Goal: Check status: Check status

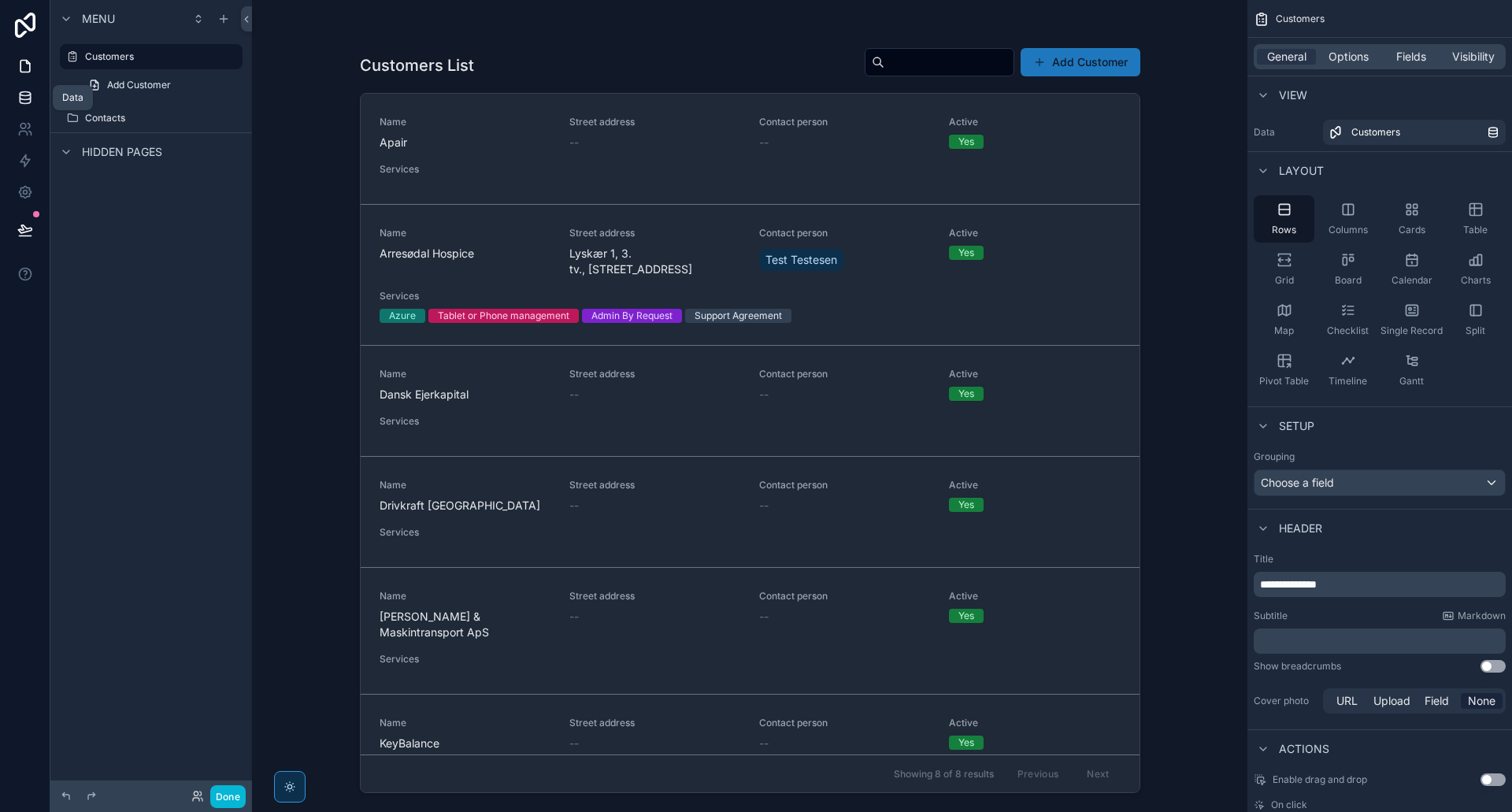
click at [23, 92] on icon at bounding box center [25, 94] width 10 height 4
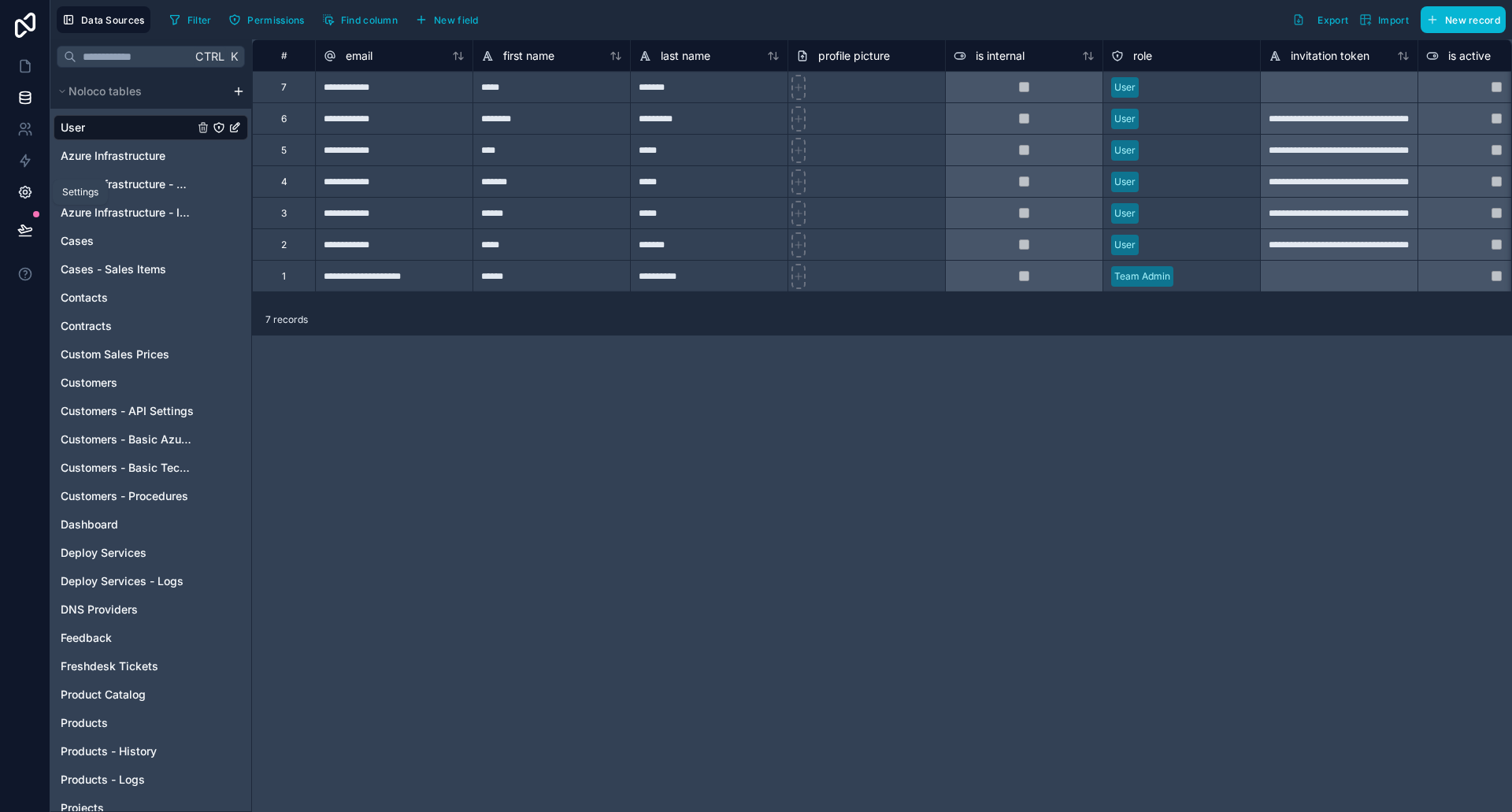
click at [17, 194] on icon at bounding box center [25, 192] width 15 height 15
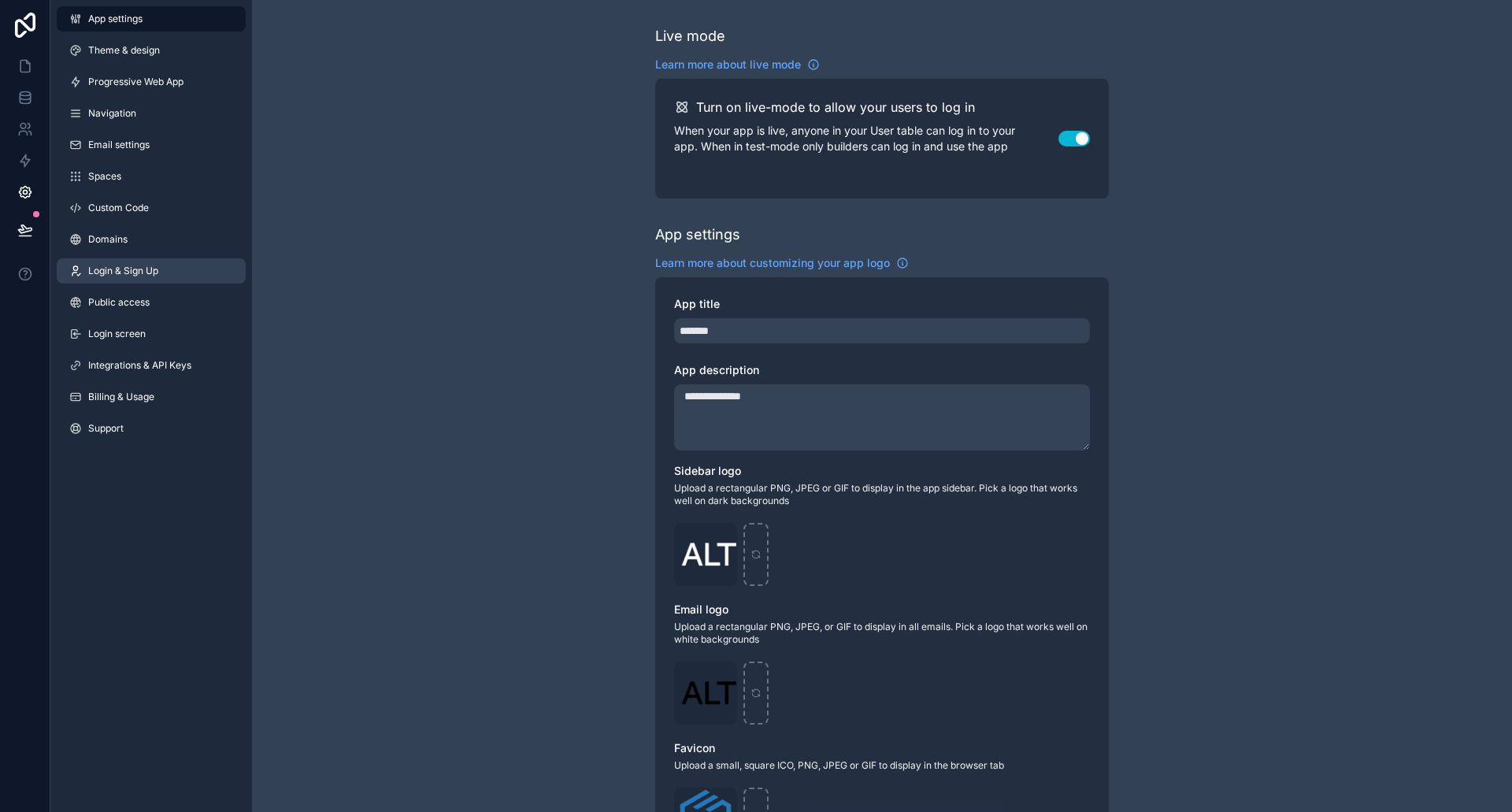
click at [126, 272] on span "Login & Sign Up" at bounding box center [122, 270] width 70 height 13
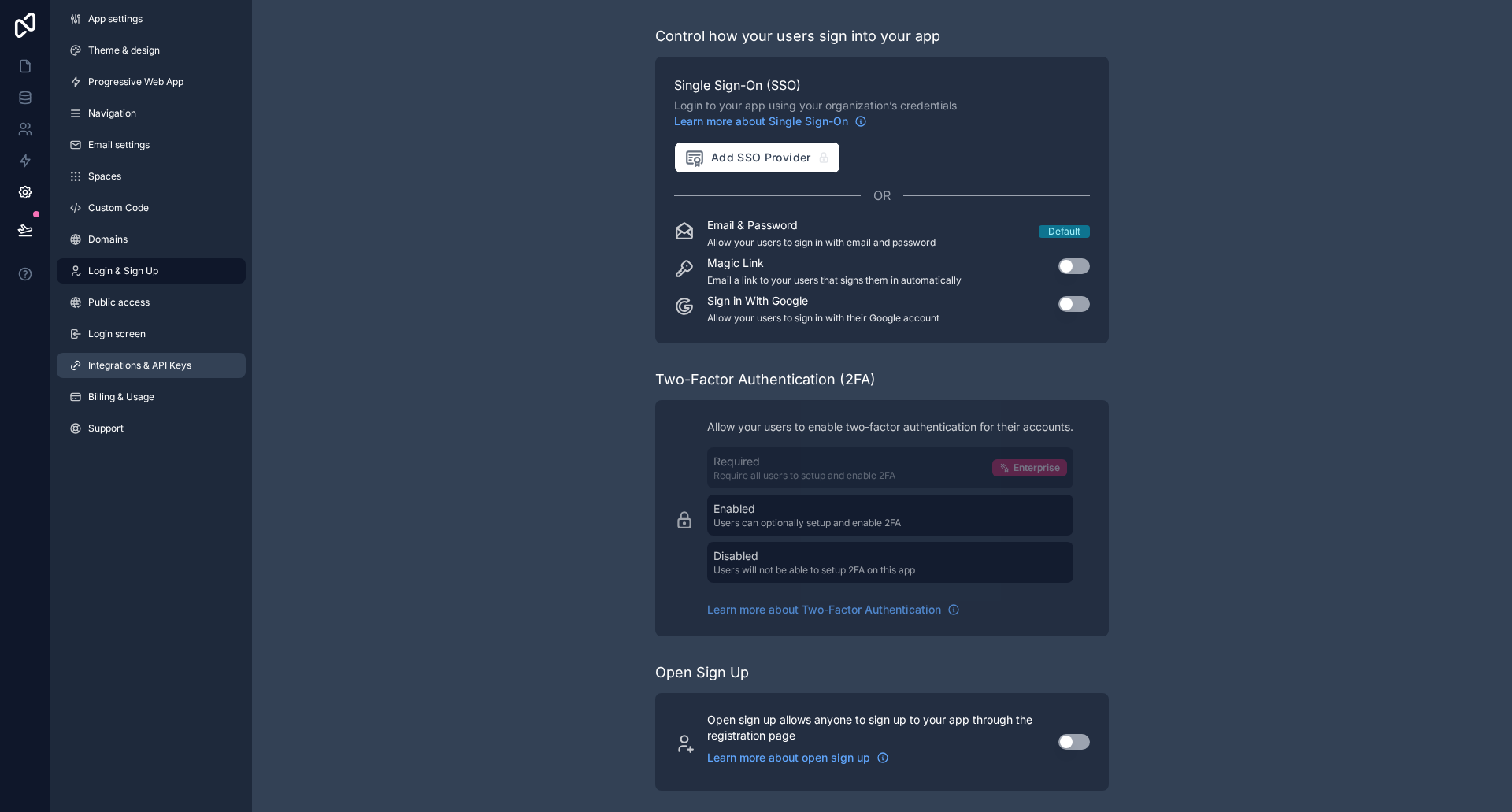
click at [139, 366] on span "Integrations & API Keys" at bounding box center [139, 365] width 103 height 13
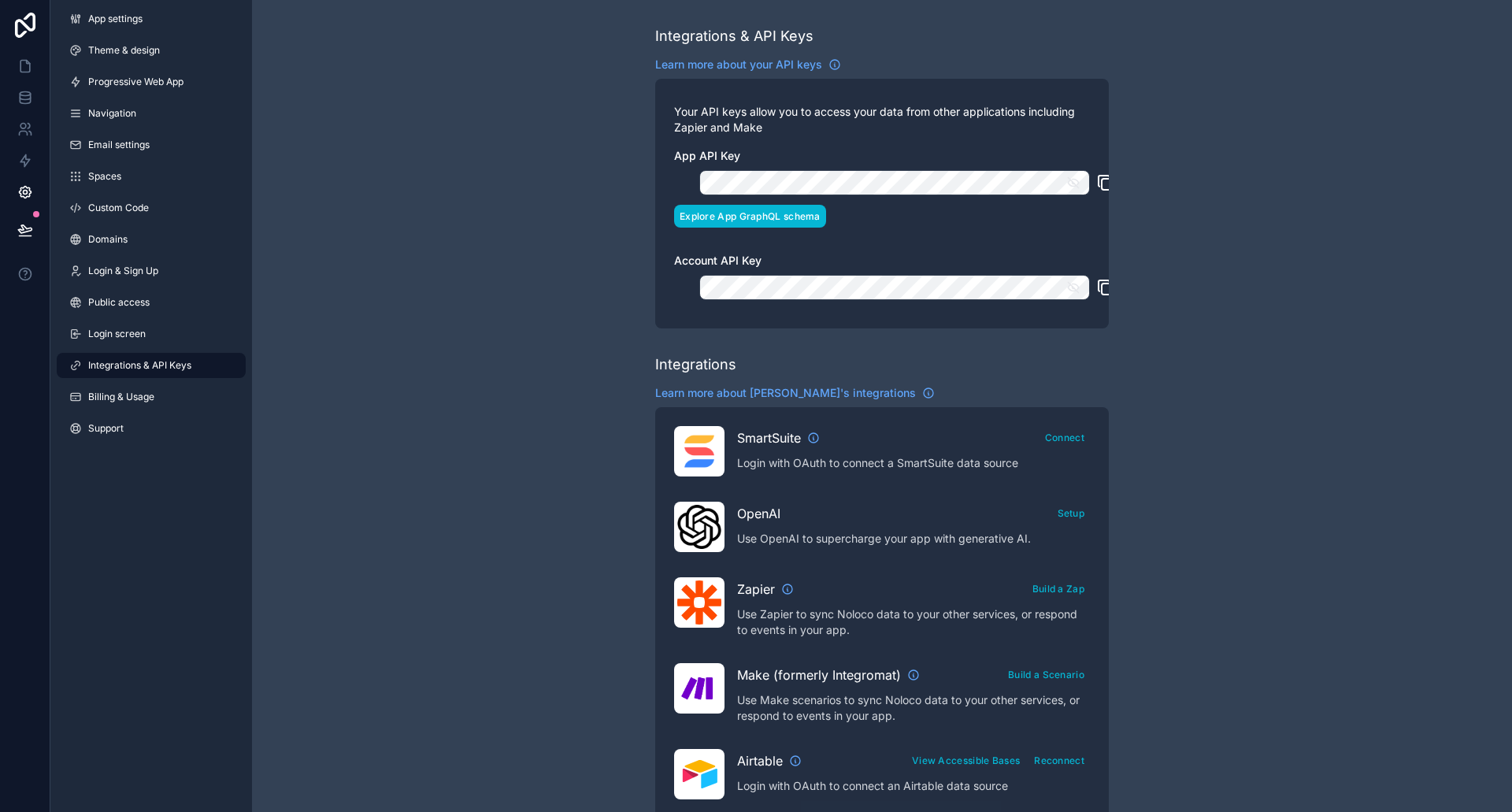
click at [768, 209] on button "Explore App GraphQL schema" at bounding box center [750, 216] width 152 height 23
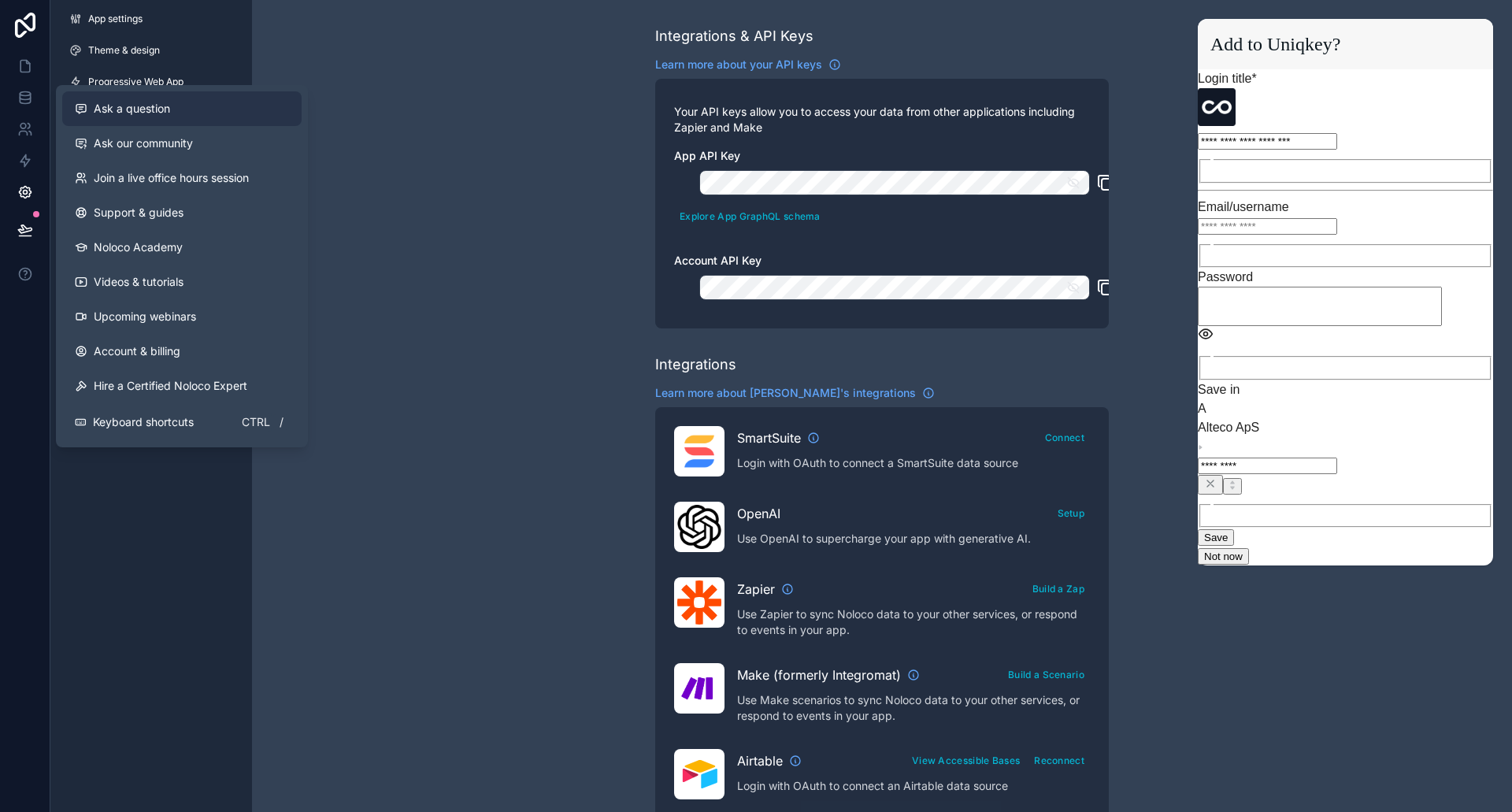
click at [115, 116] on span "Ask a question" at bounding box center [132, 108] width 77 height 15
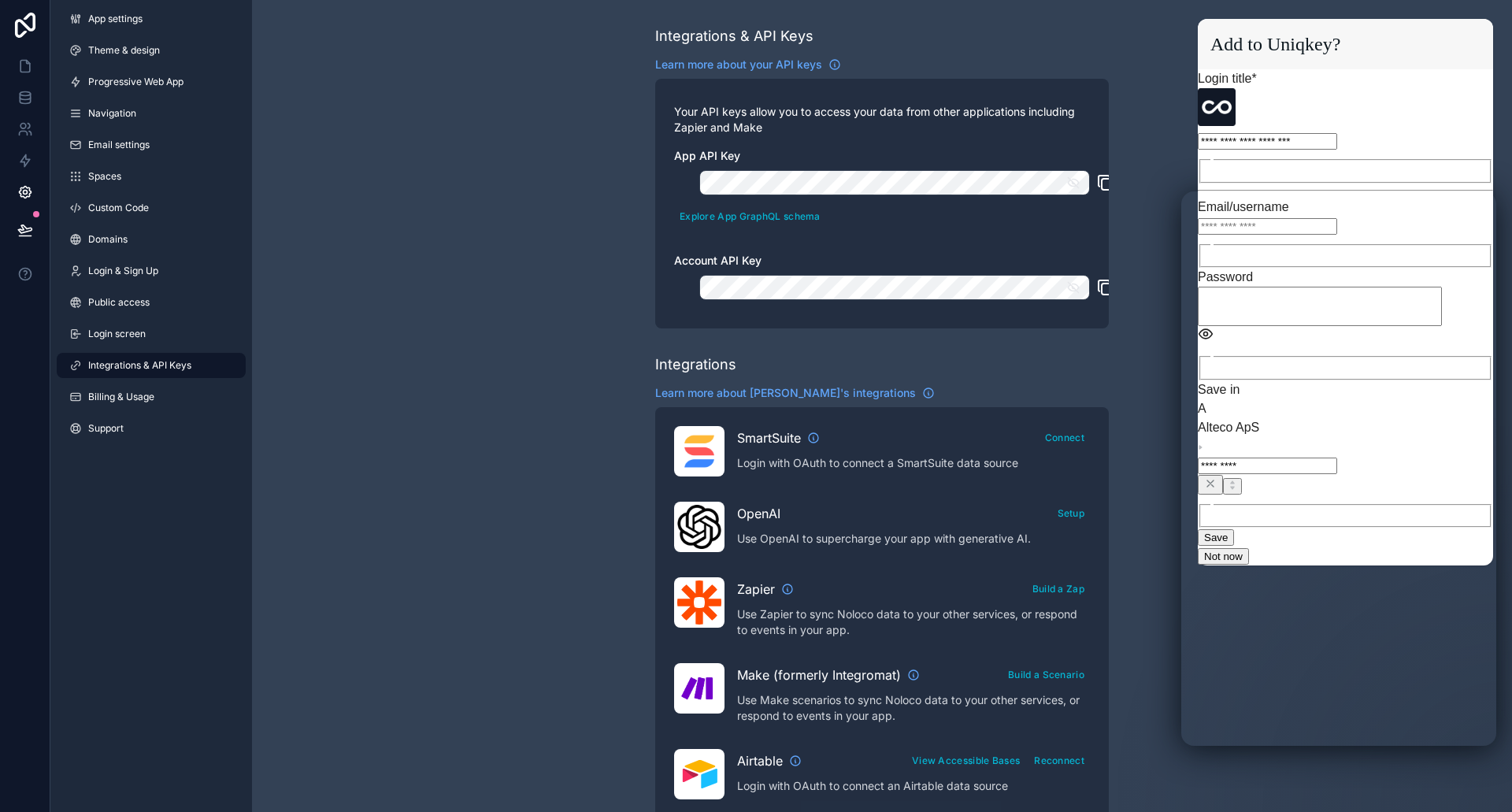
click at [1243, 551] on span "Not now" at bounding box center [1223, 557] width 39 height 12
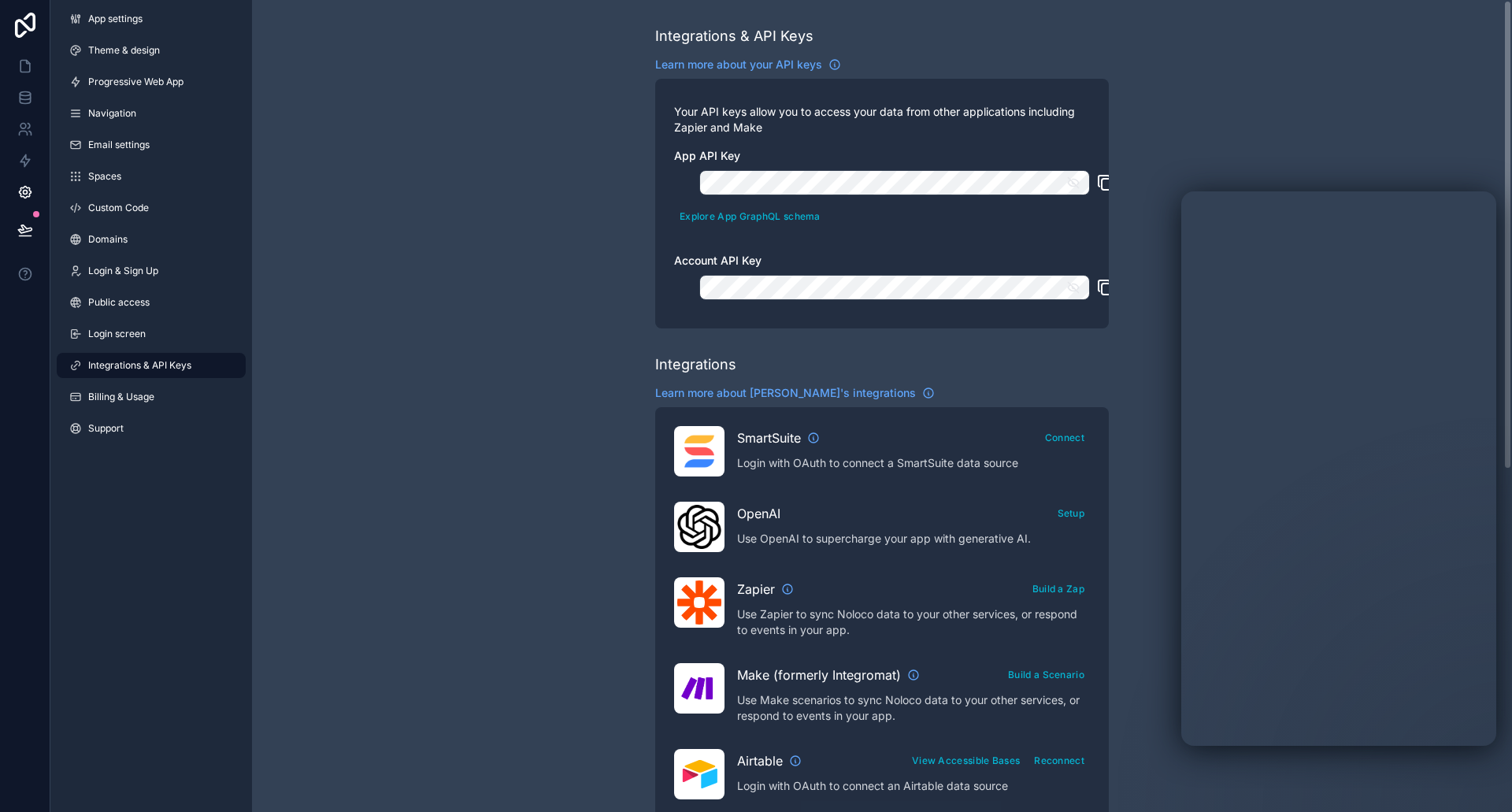
click at [1139, 676] on div "Integrations & API Keys Learn more about your API keys Your API keys allow you …" at bounding box center [882, 702] width 1260 height 1404
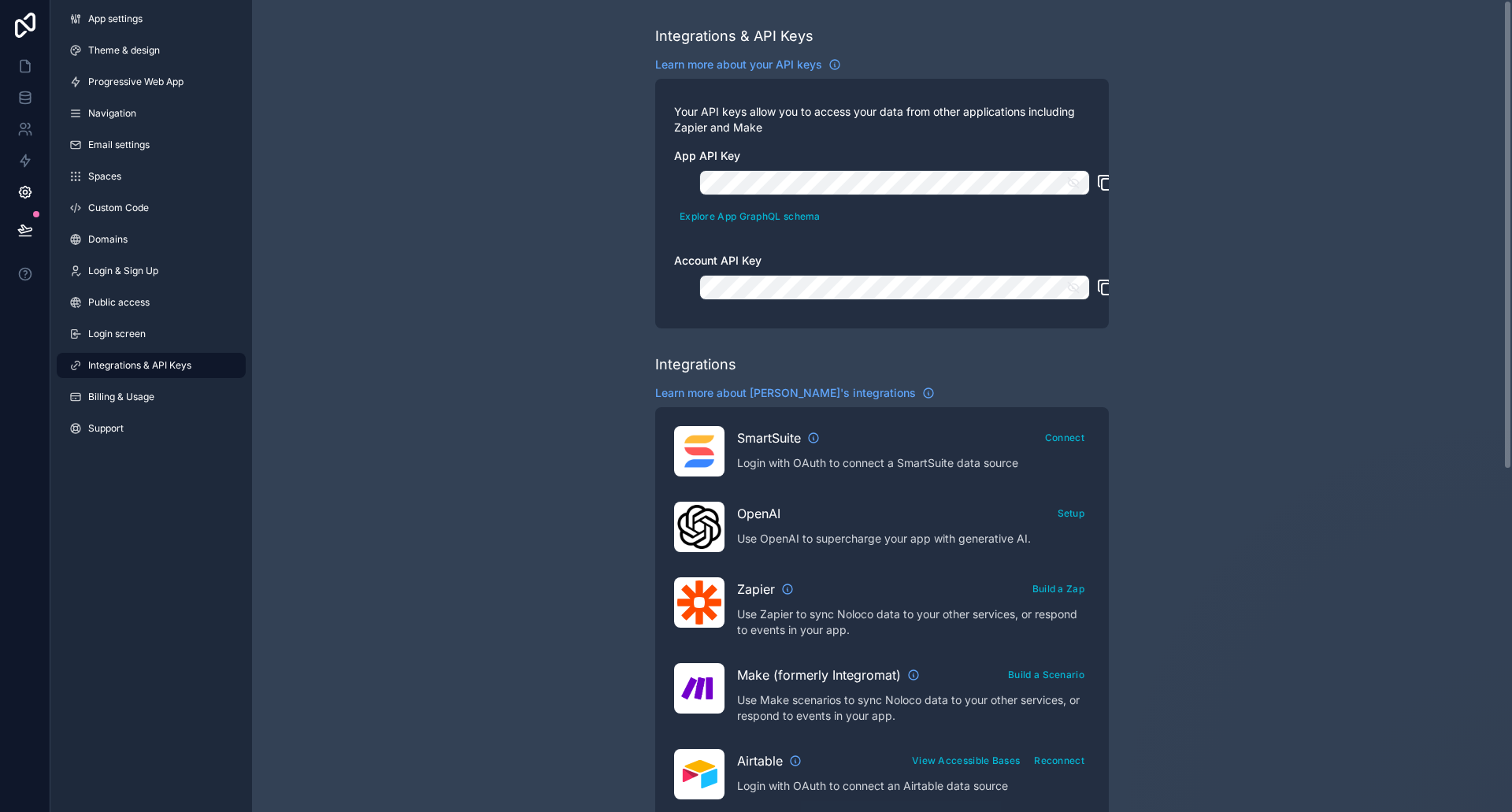
click at [614, 409] on div "Integrations & API Keys Learn more about your API keys Your API keys allow you …" at bounding box center [882, 702] width 1260 height 1404
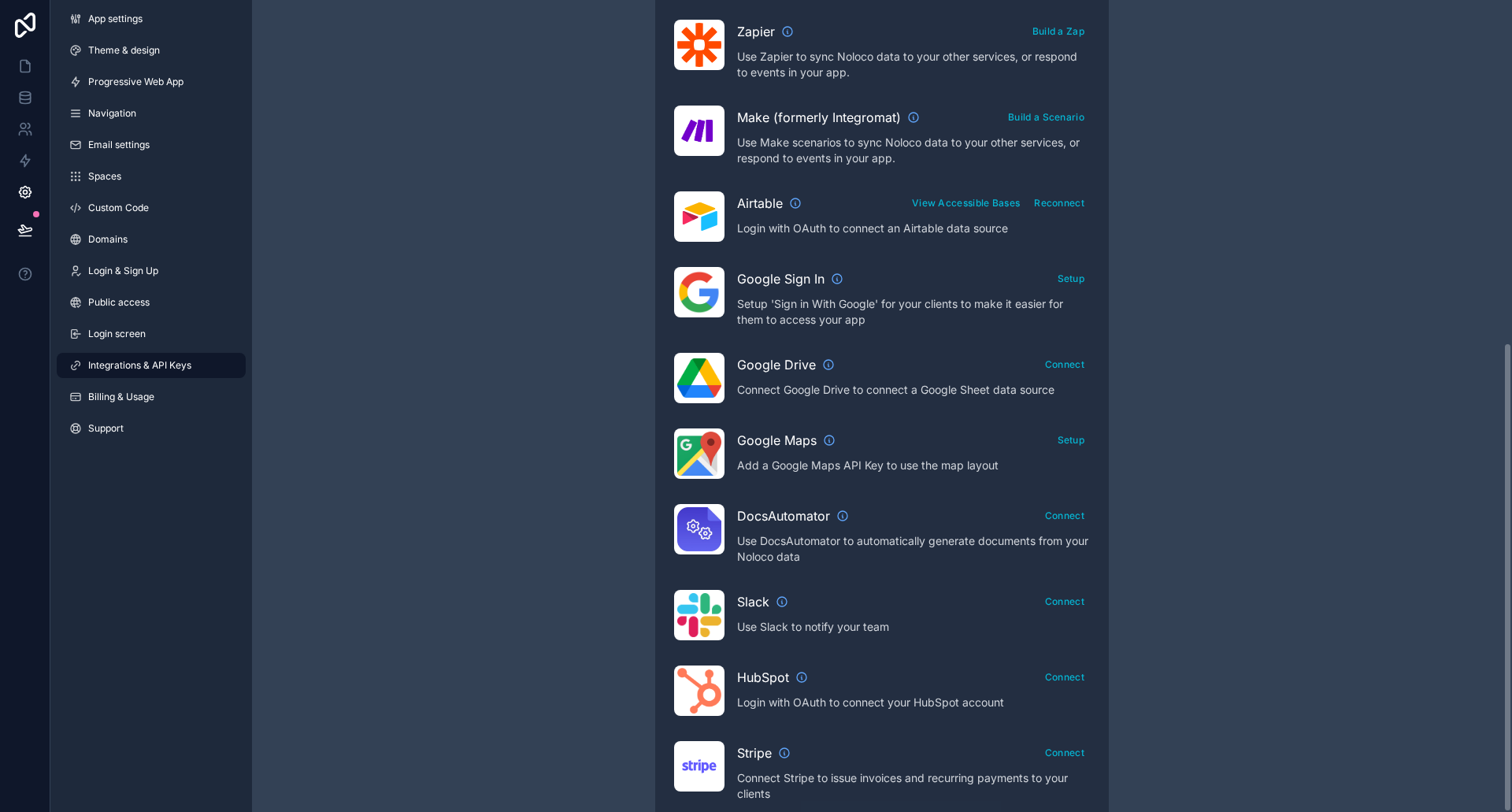
scroll to position [592, 0]
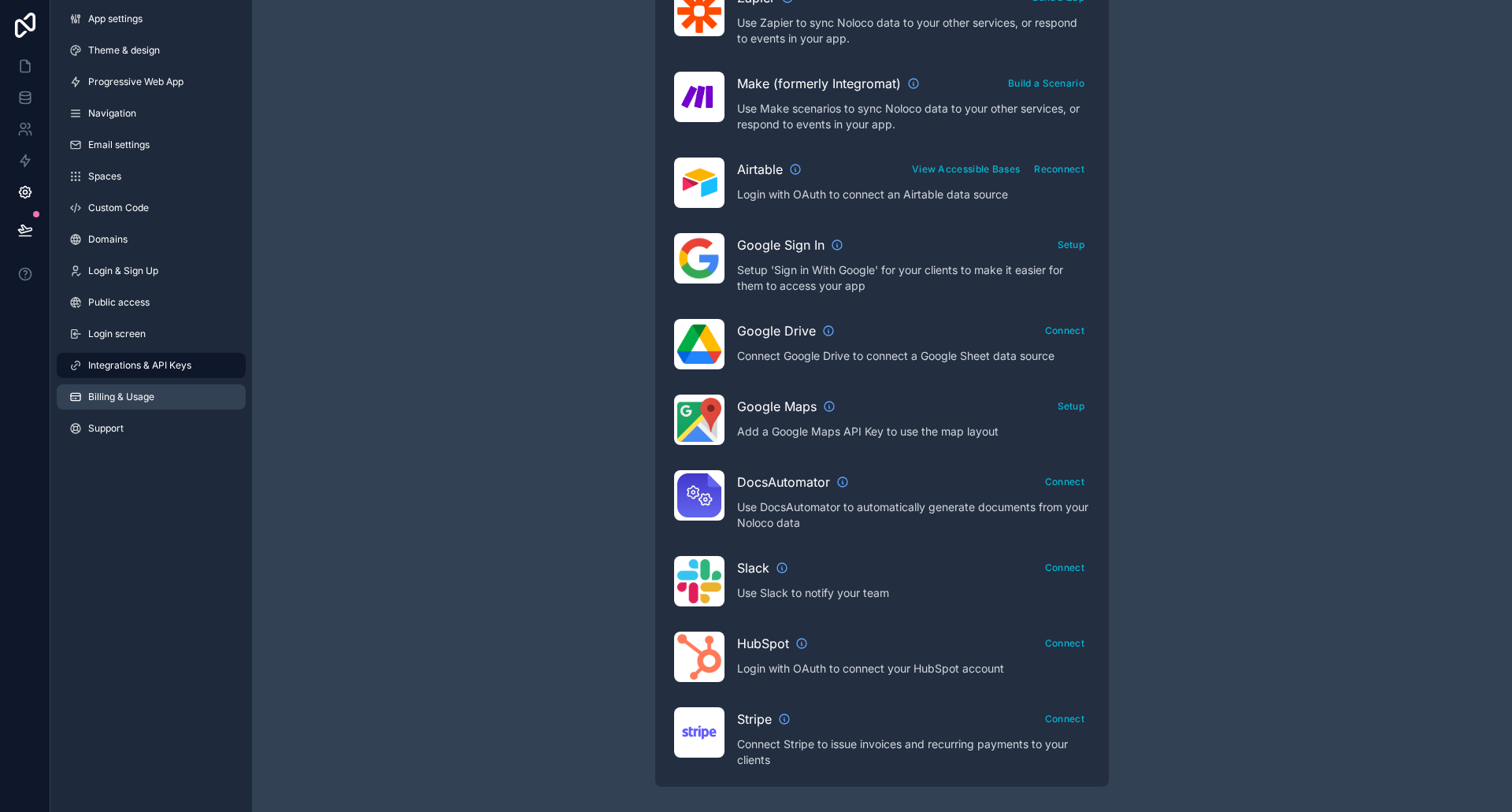
click at [129, 400] on span "Billing & Usage" at bounding box center [120, 397] width 66 height 13
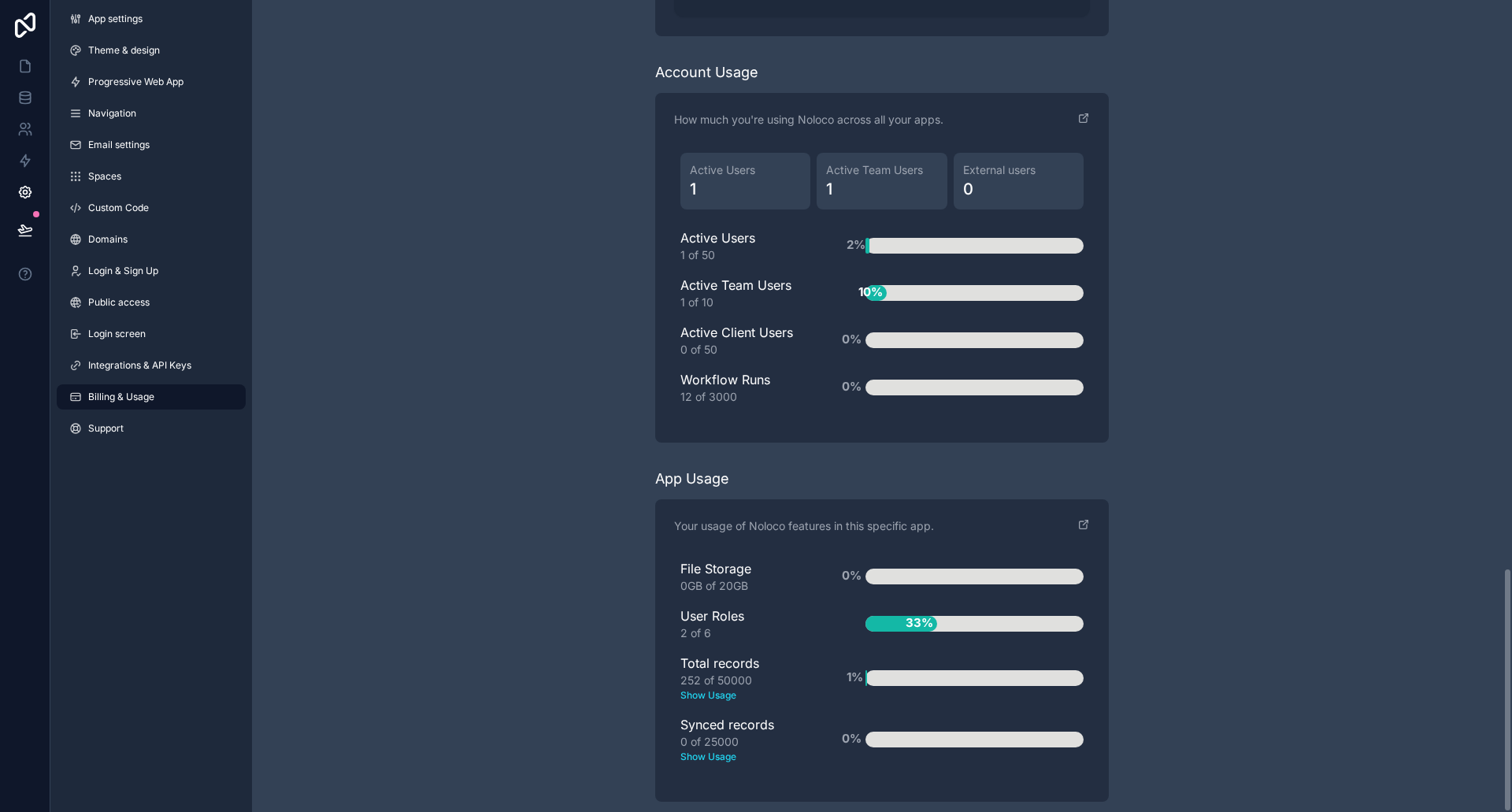
scroll to position [1883, 0]
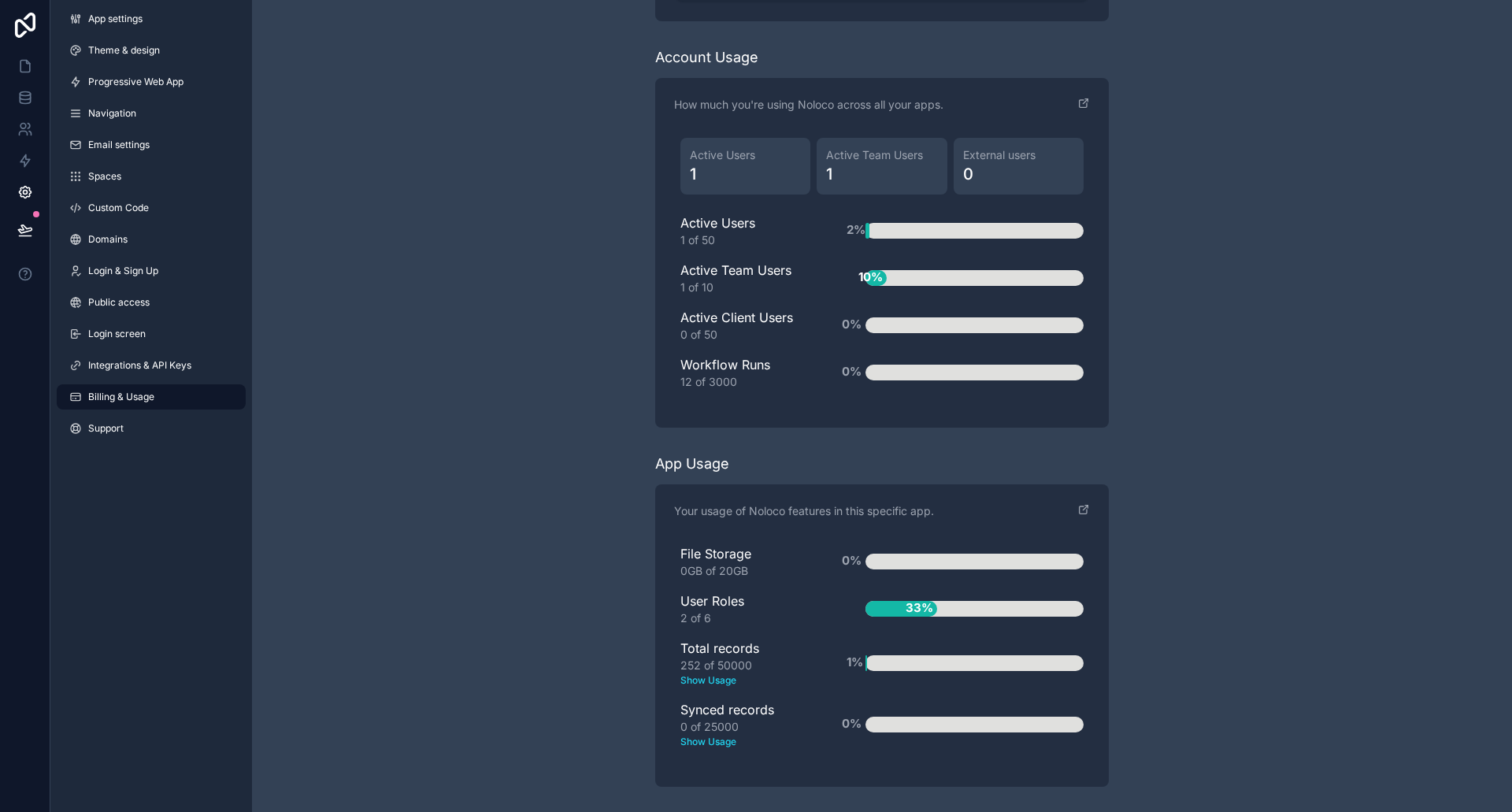
click at [700, 678] on text "Show Usage" at bounding box center [748, 680] width 134 height 14
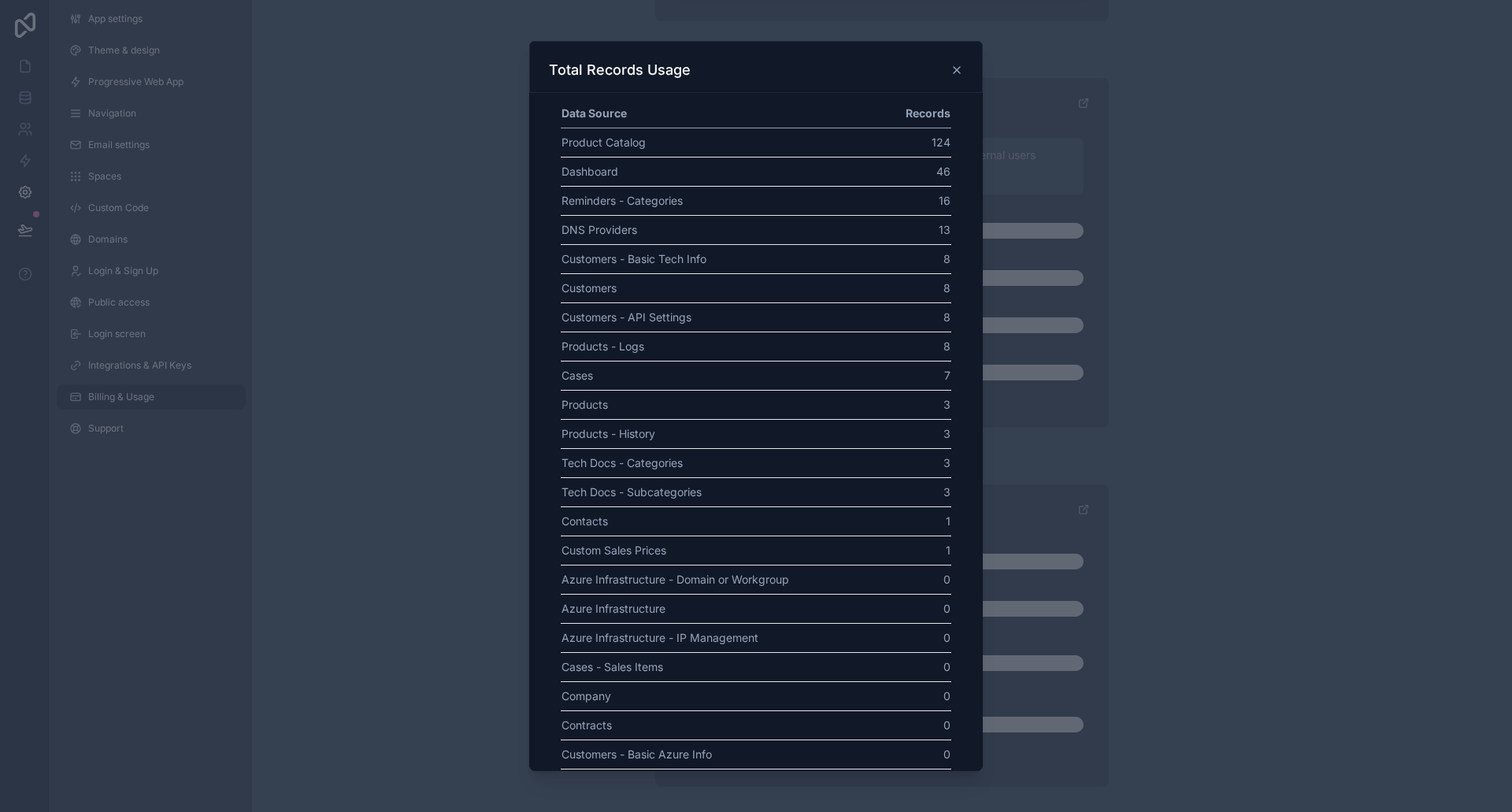
scroll to position [331, 0]
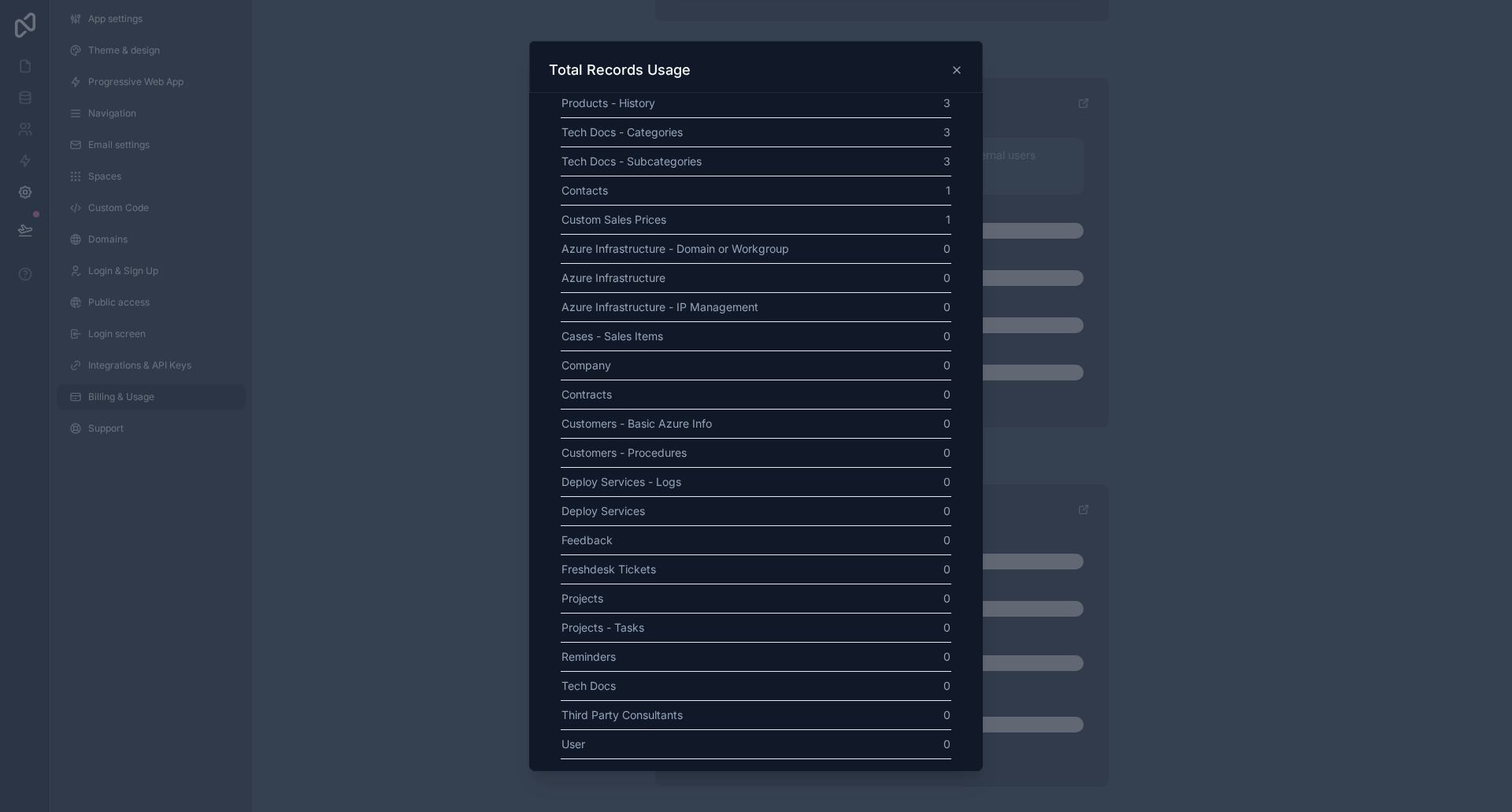
click at [413, 392] on div at bounding box center [756, 406] width 1512 height 812
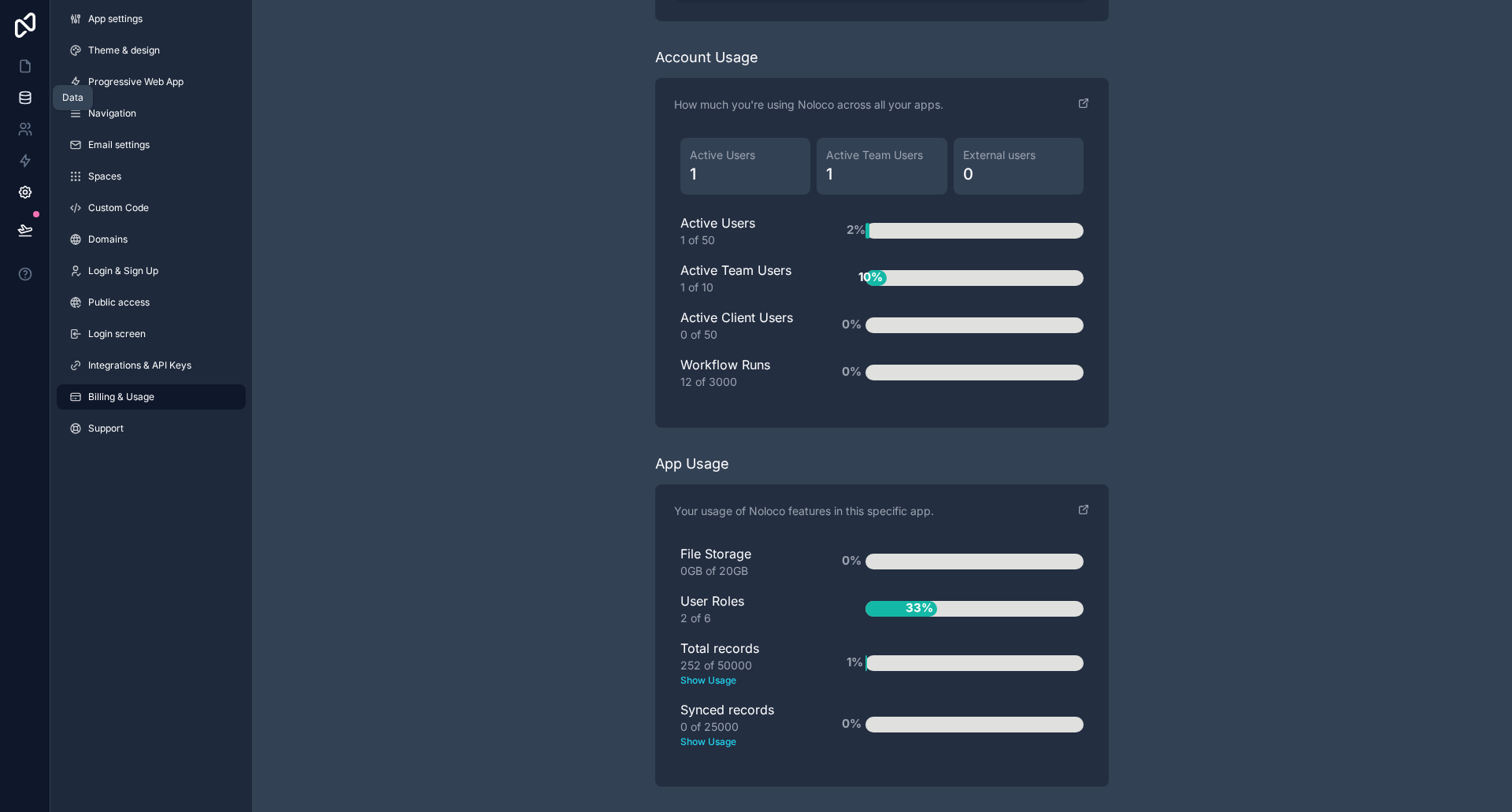
click at [34, 93] on link at bounding box center [25, 97] width 50 height 32
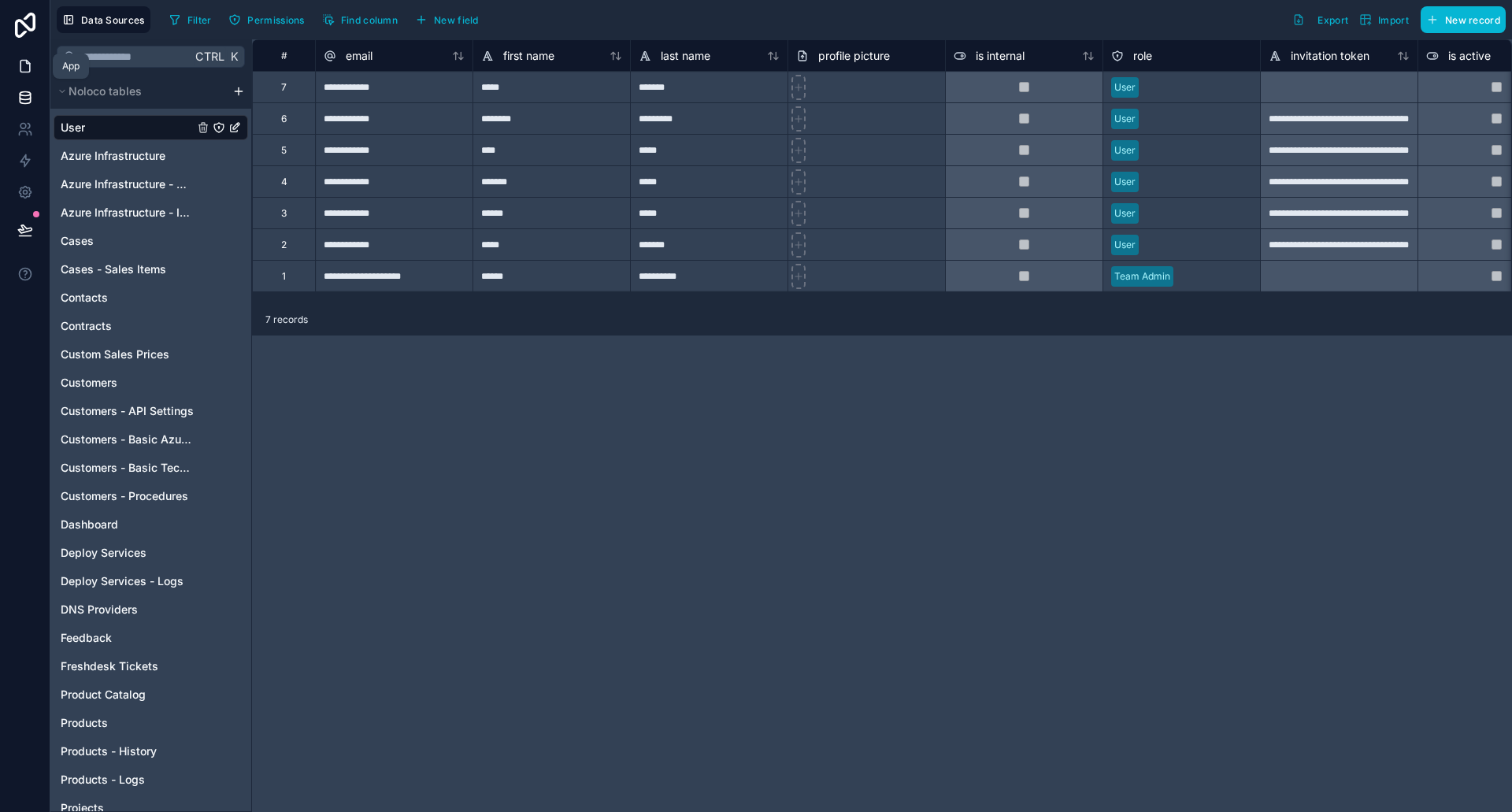
click at [28, 58] on link at bounding box center [25, 66] width 50 height 32
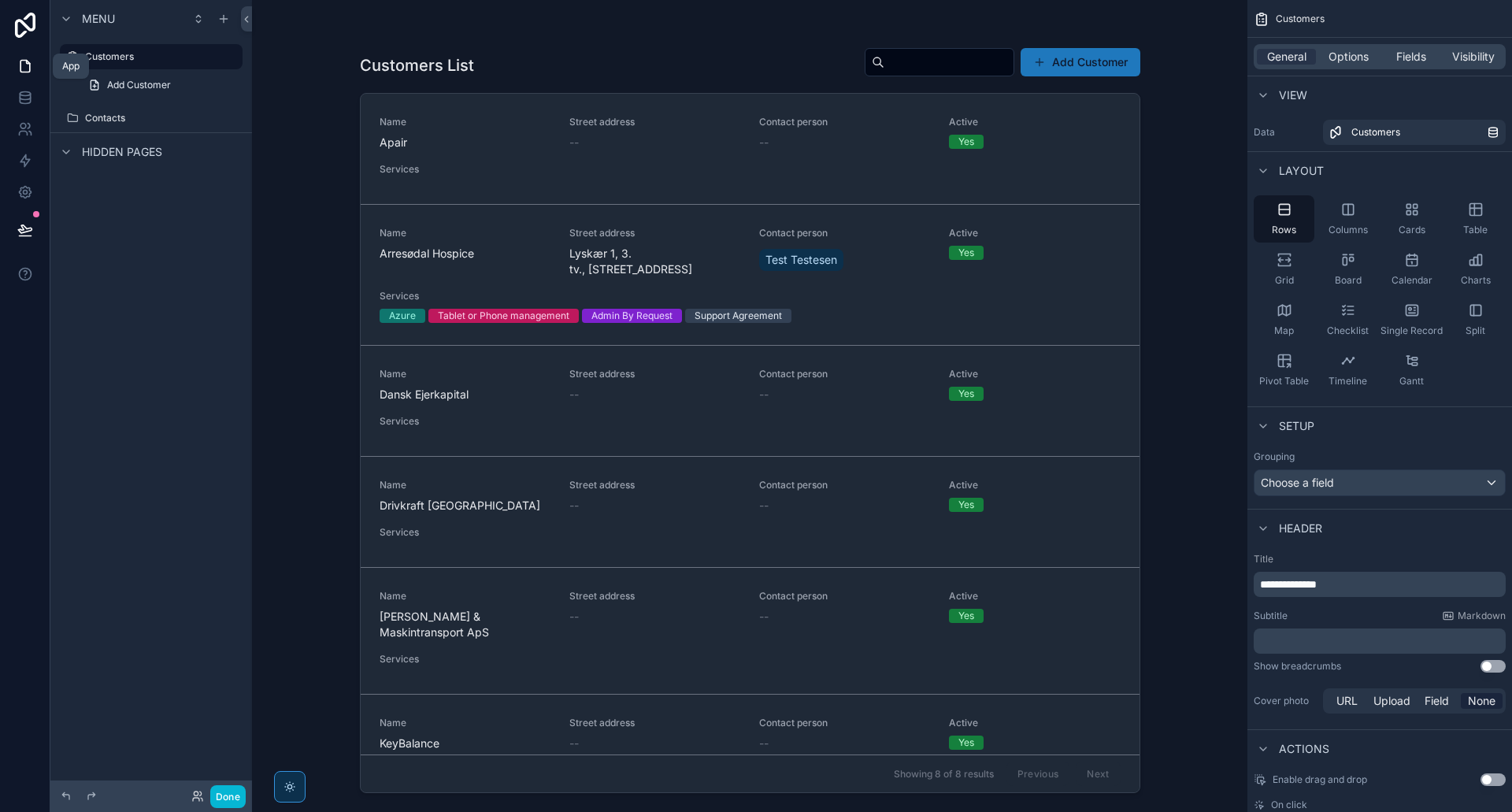
click at [483, 154] on div "scrollable content" at bounding box center [750, 397] width 805 height 794
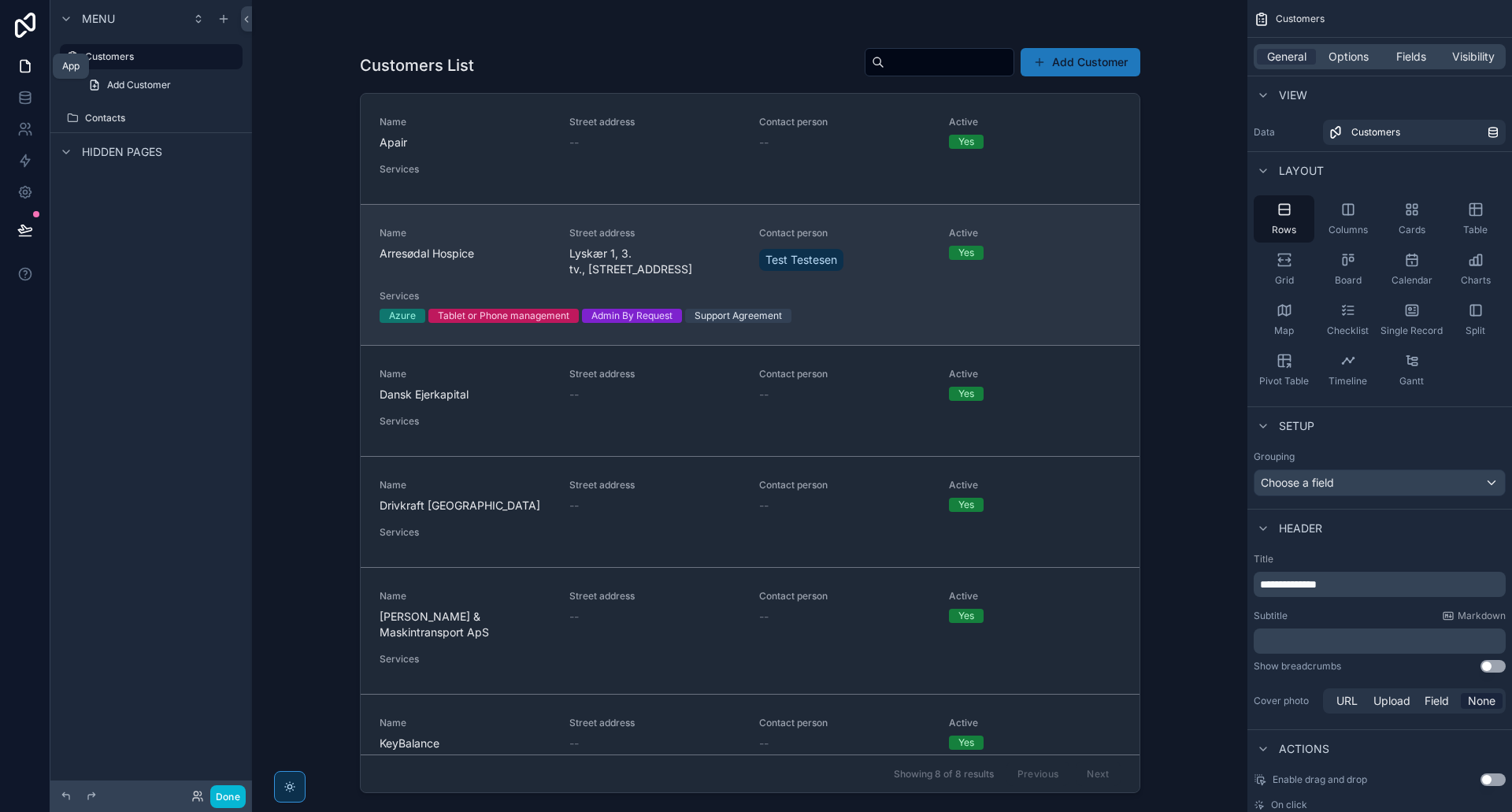
click at [499, 260] on span "Arresødal Hospice" at bounding box center [465, 254] width 171 height 15
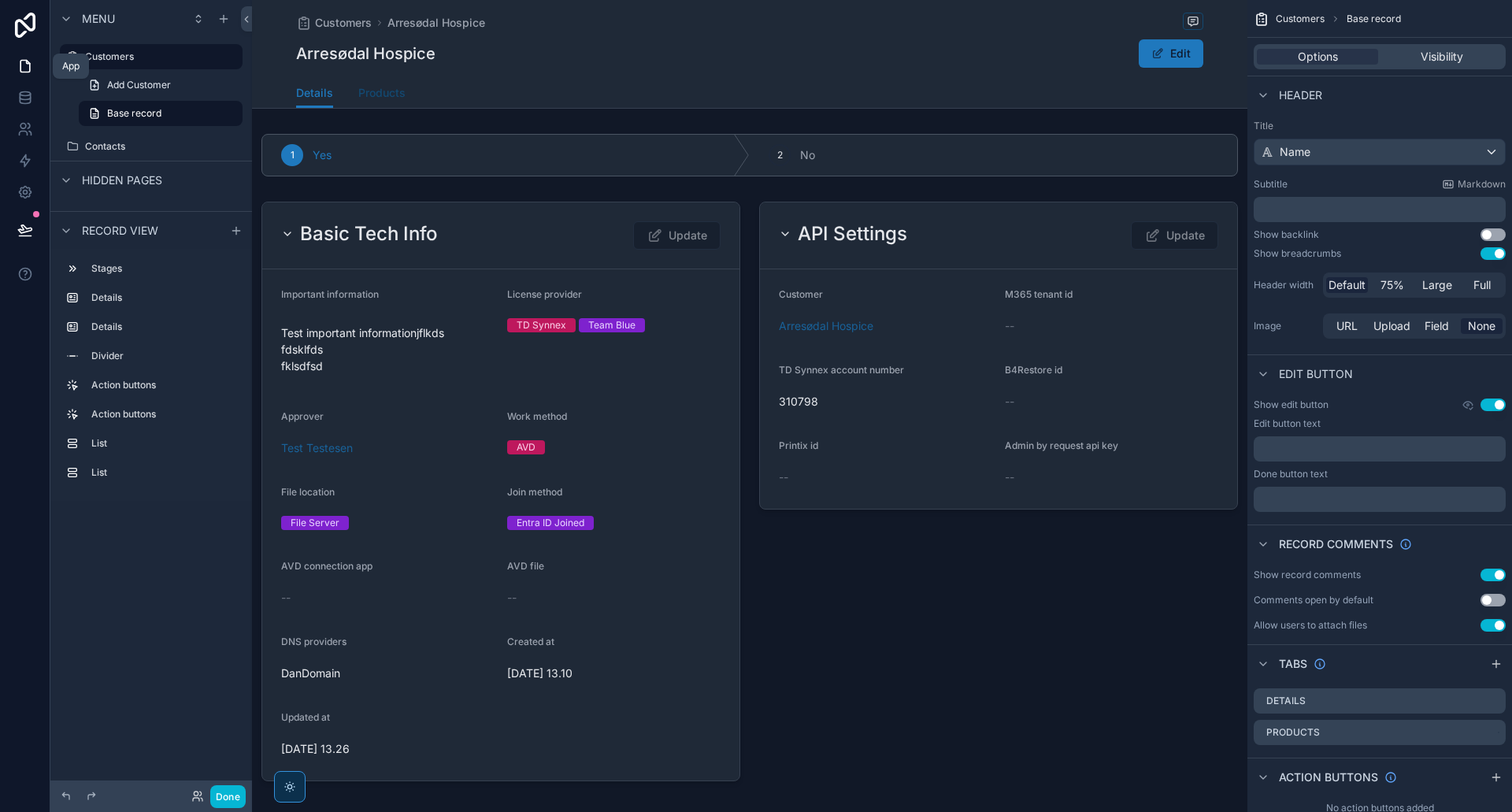
click at [380, 88] on span "Products" at bounding box center [381, 93] width 47 height 15
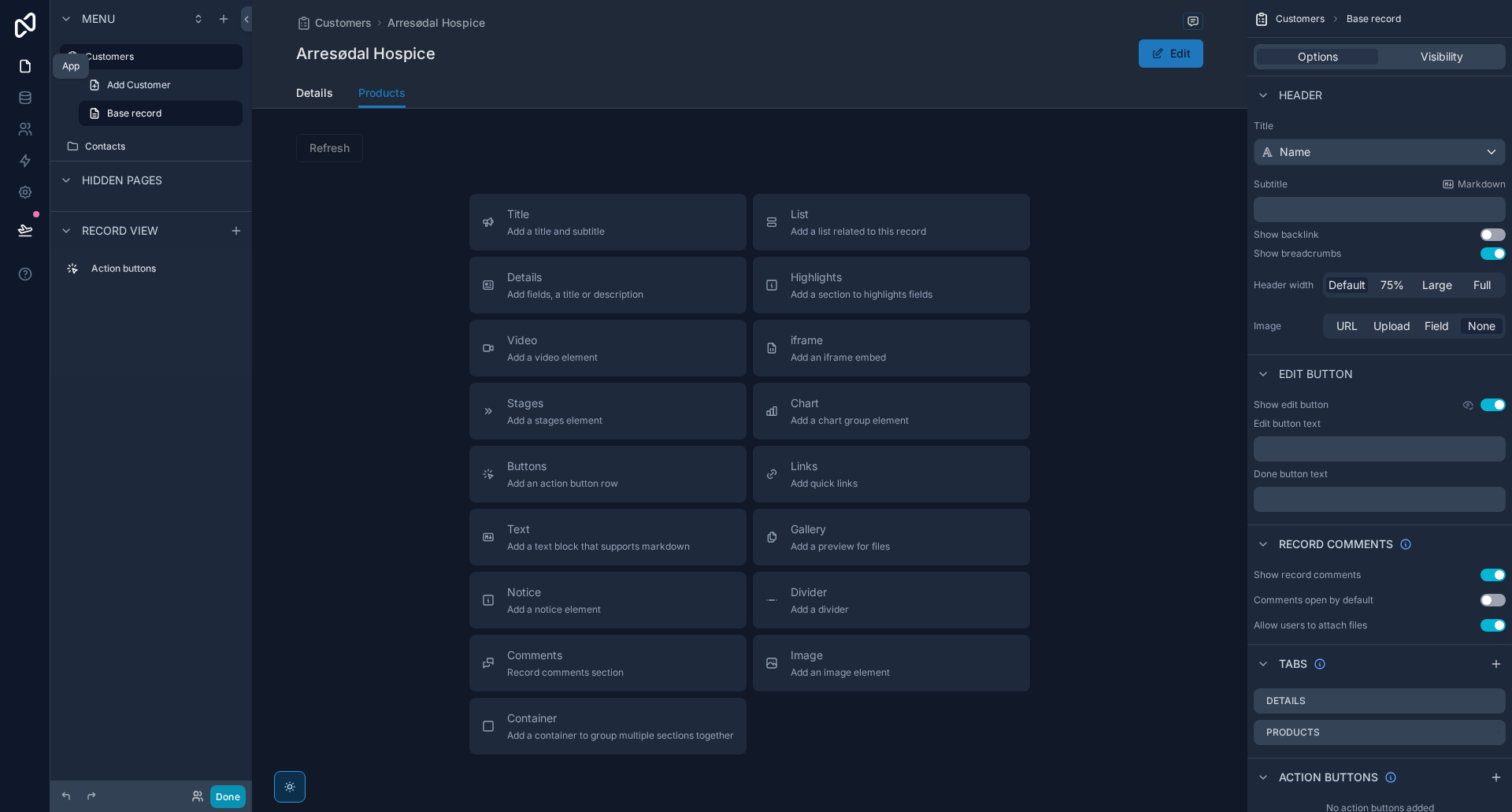
click at [226, 797] on button "Done" at bounding box center [227, 797] width 35 height 23
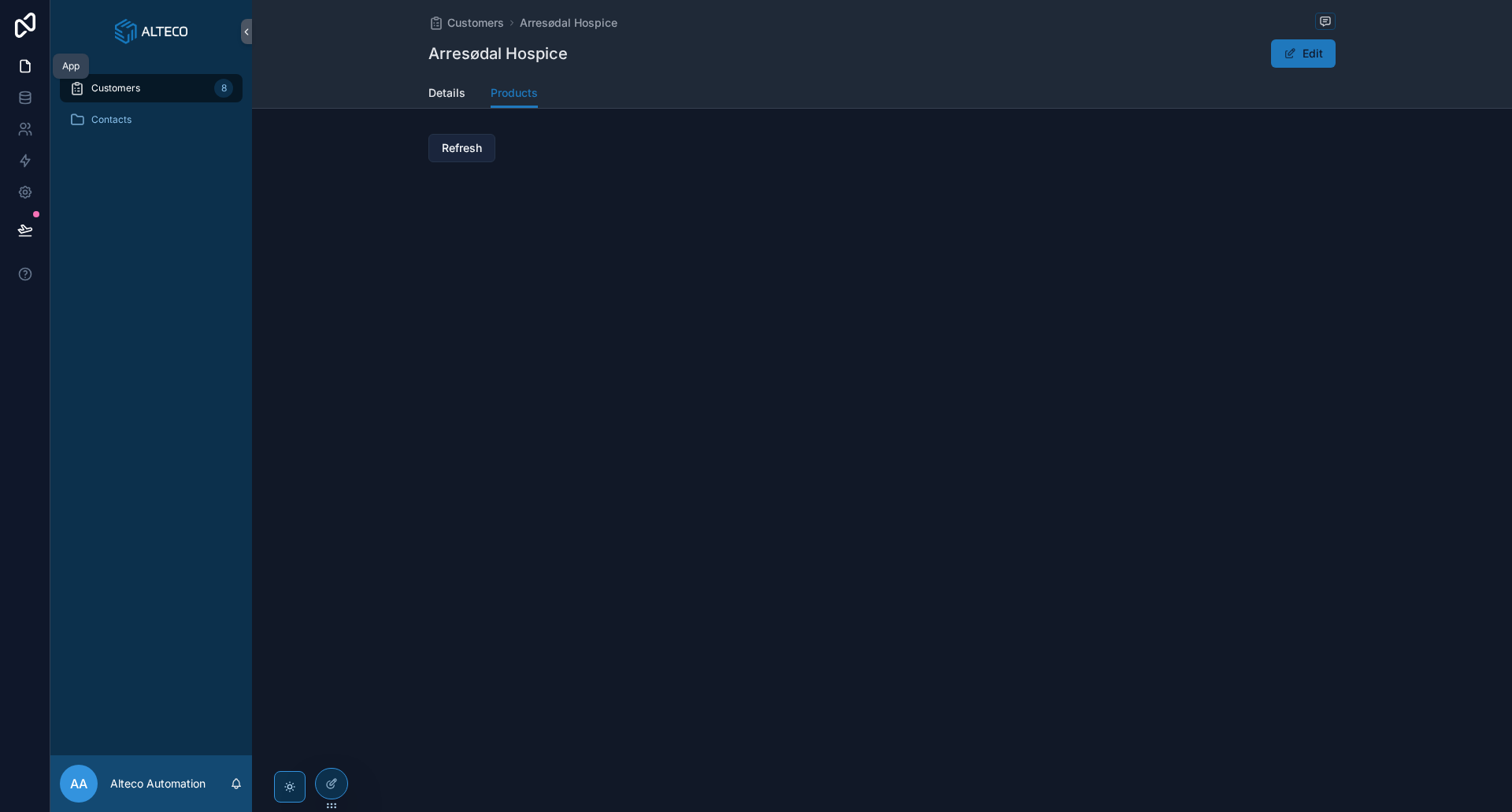
click at [447, 143] on span "Refresh" at bounding box center [461, 148] width 40 height 15
click at [460, 144] on span "Refresh" at bounding box center [461, 148] width 40 height 15
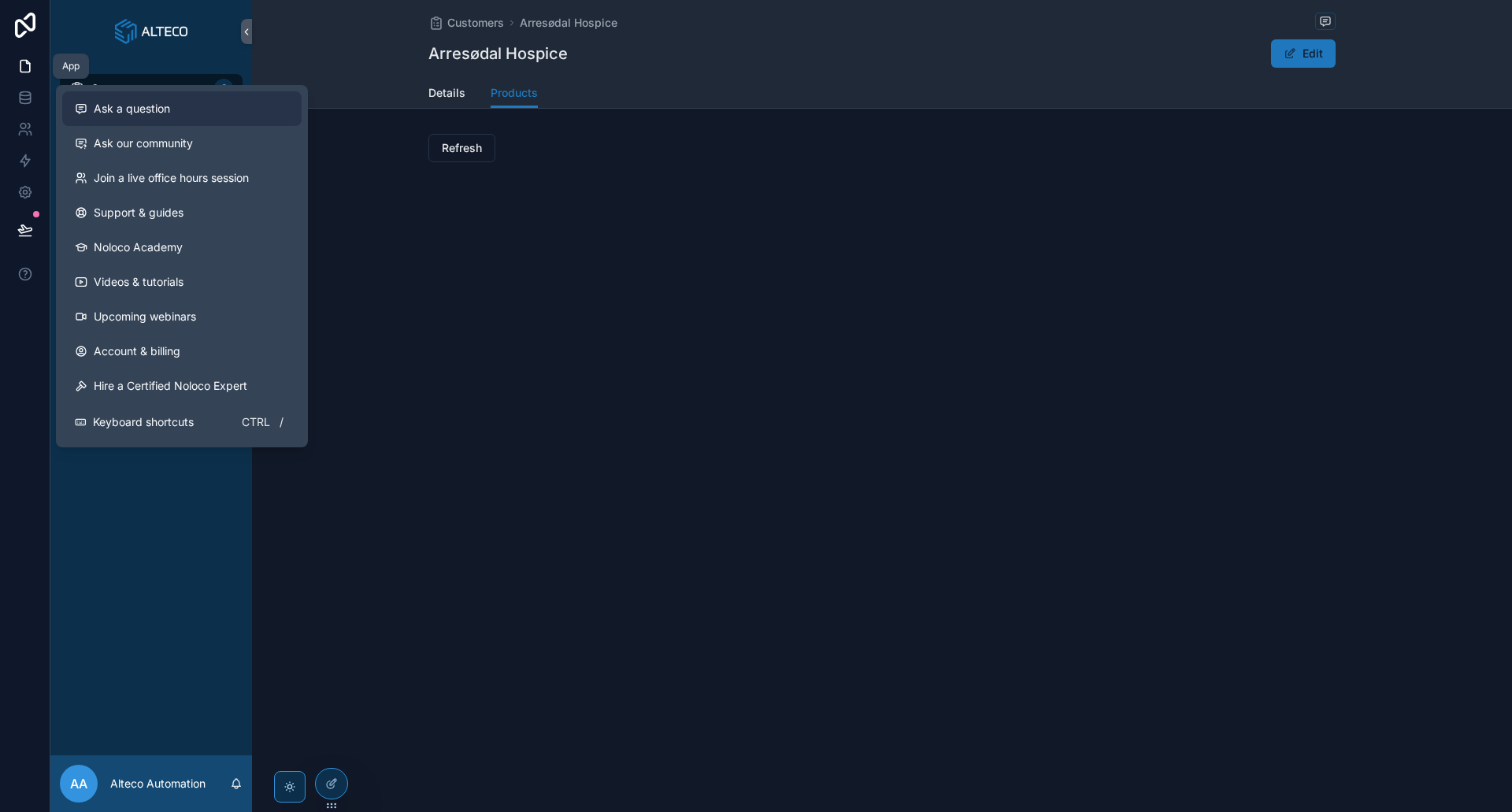
click at [156, 100] on button "Ask a question" at bounding box center [182, 108] width 239 height 34
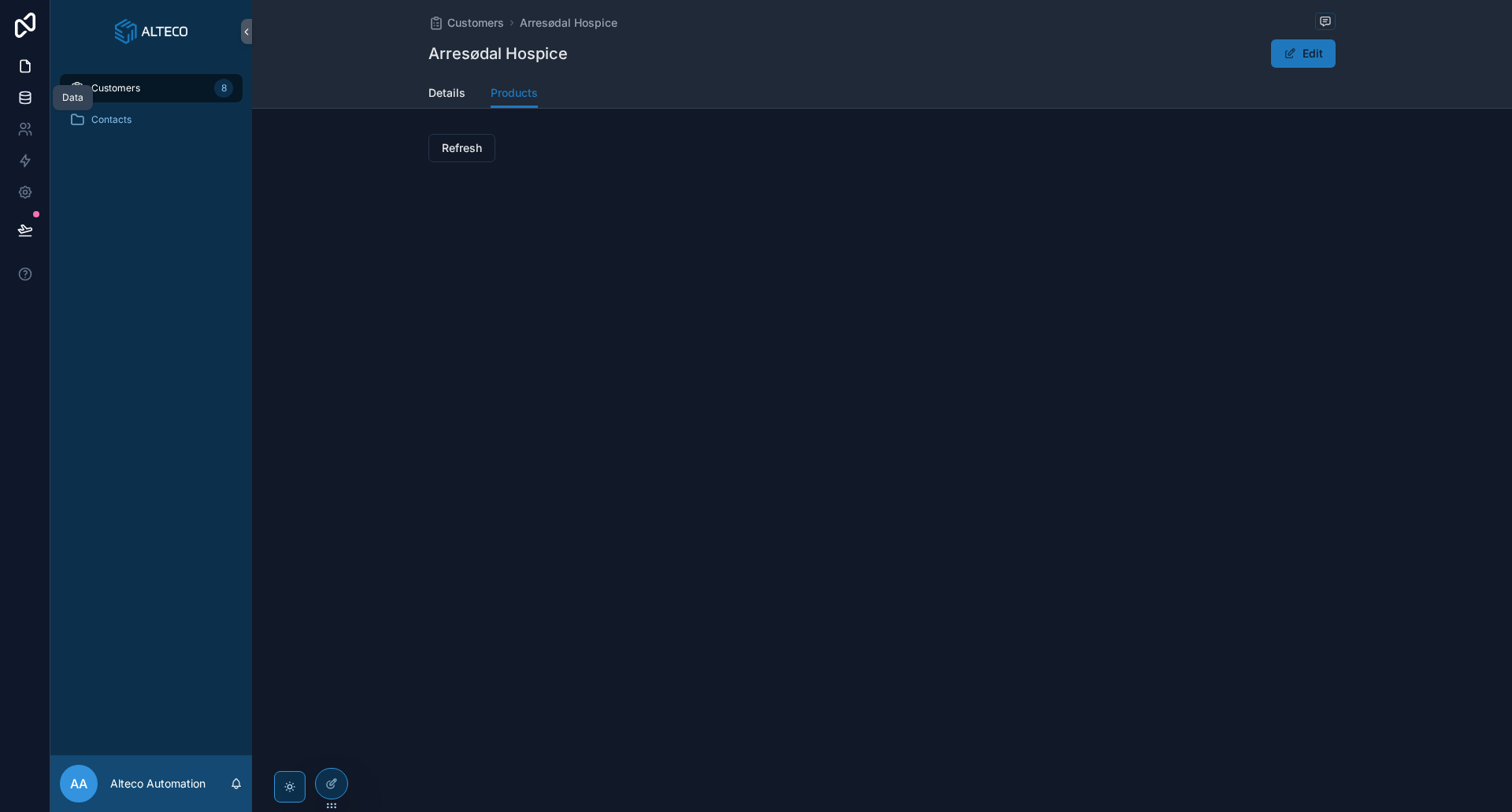
click at [15, 109] on link at bounding box center [25, 97] width 50 height 32
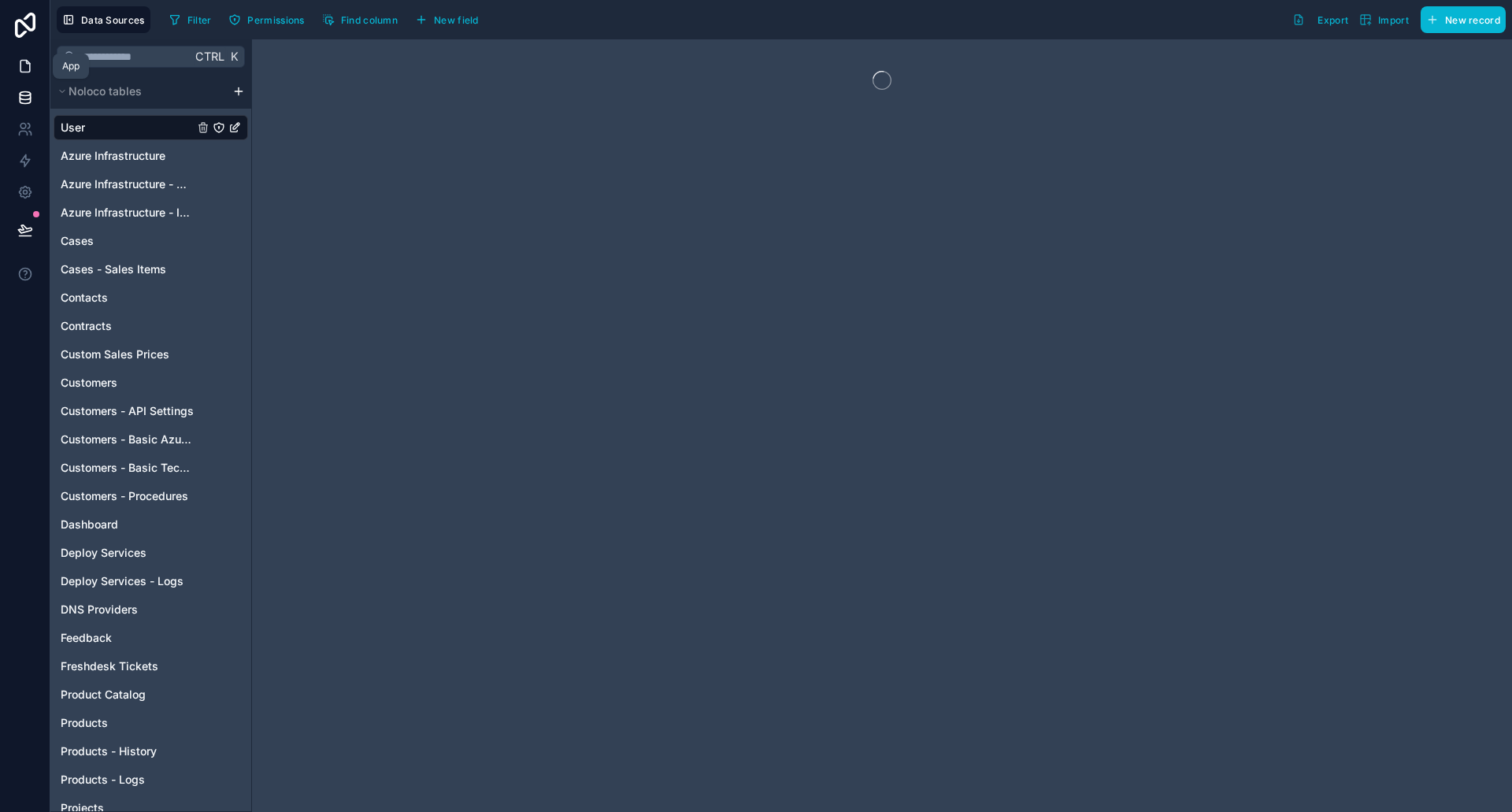
click at [28, 59] on icon at bounding box center [25, 66] width 15 height 15
